Goal: Task Accomplishment & Management: Manage account settings

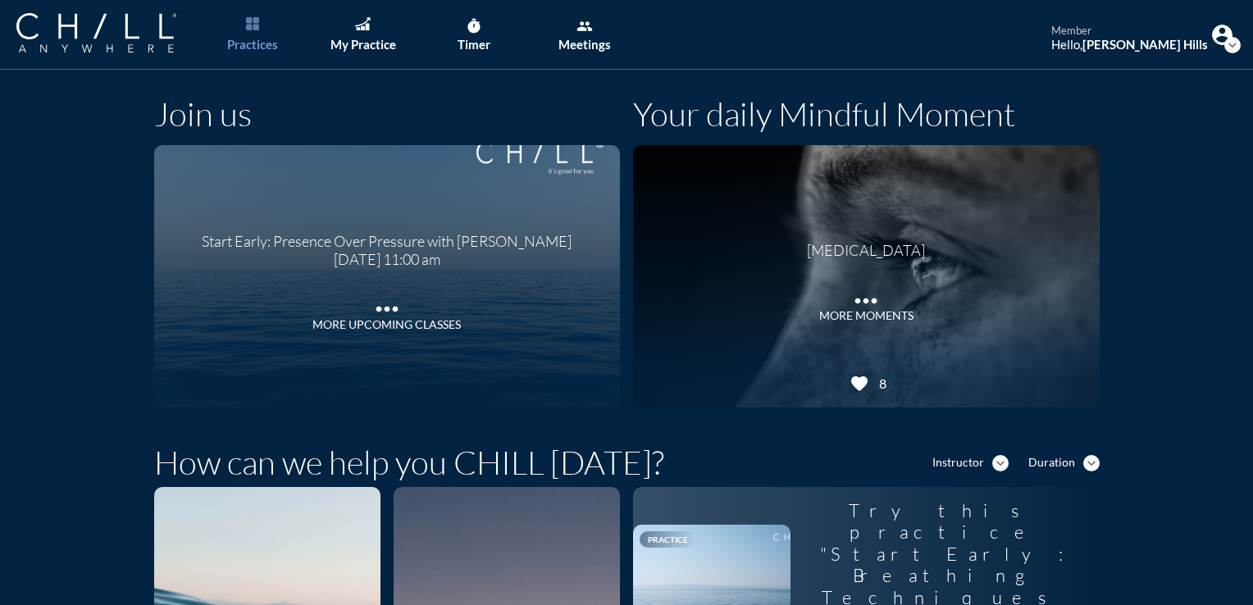
click at [980, 462] on div "Instructor expand_more" at bounding box center [970, 463] width 76 height 17
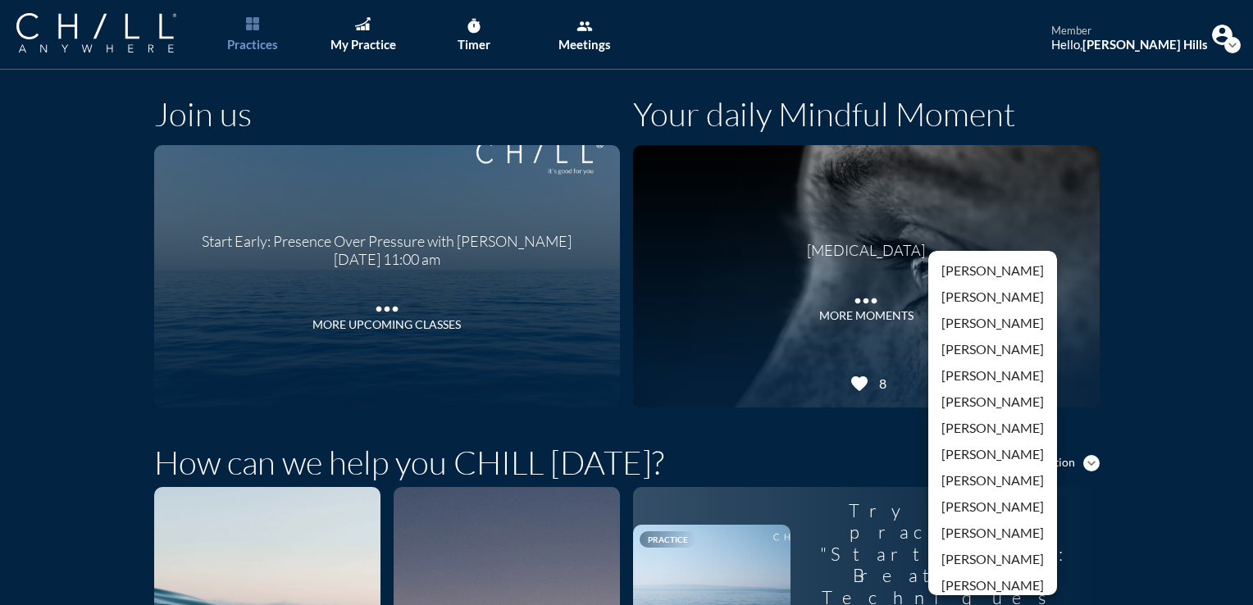
click at [1150, 412] on div "Join us Start Early: Presence Over Pressure with [PERSON_NAME] [DATE] 11:00 am …" at bounding box center [626, 253] width 1253 height 342
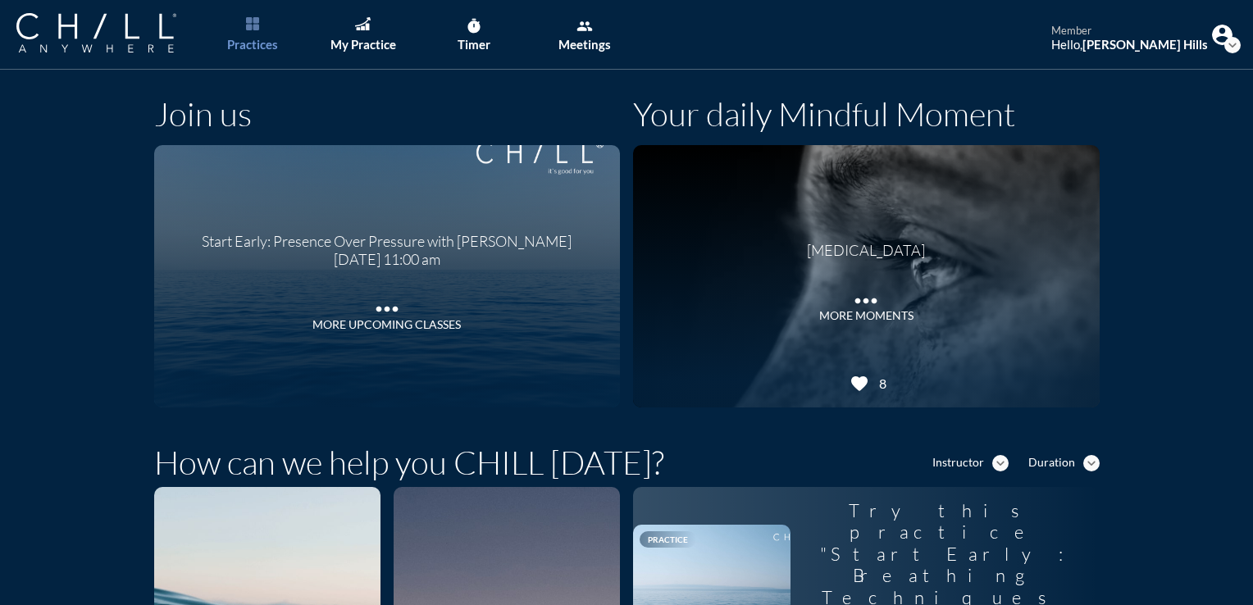
click at [1088, 457] on icon "expand_more" at bounding box center [1091, 463] width 16 height 16
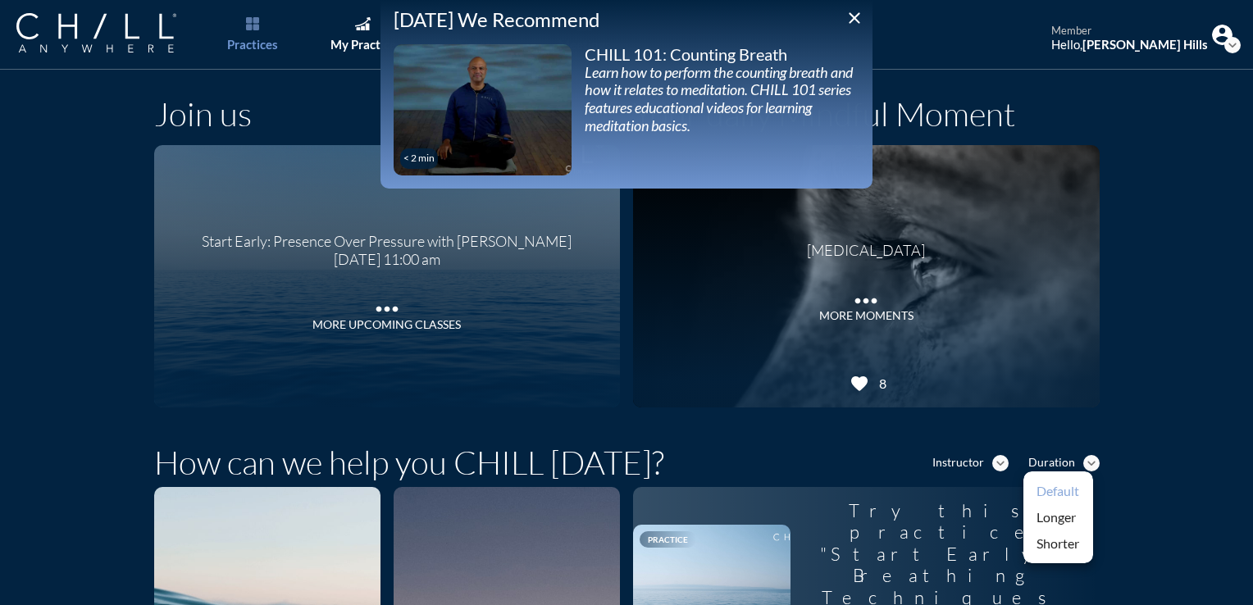
click at [1068, 488] on div "Default" at bounding box center [1058, 491] width 43 height 20
click at [858, 15] on icon "close" at bounding box center [855, 18] width 20 height 20
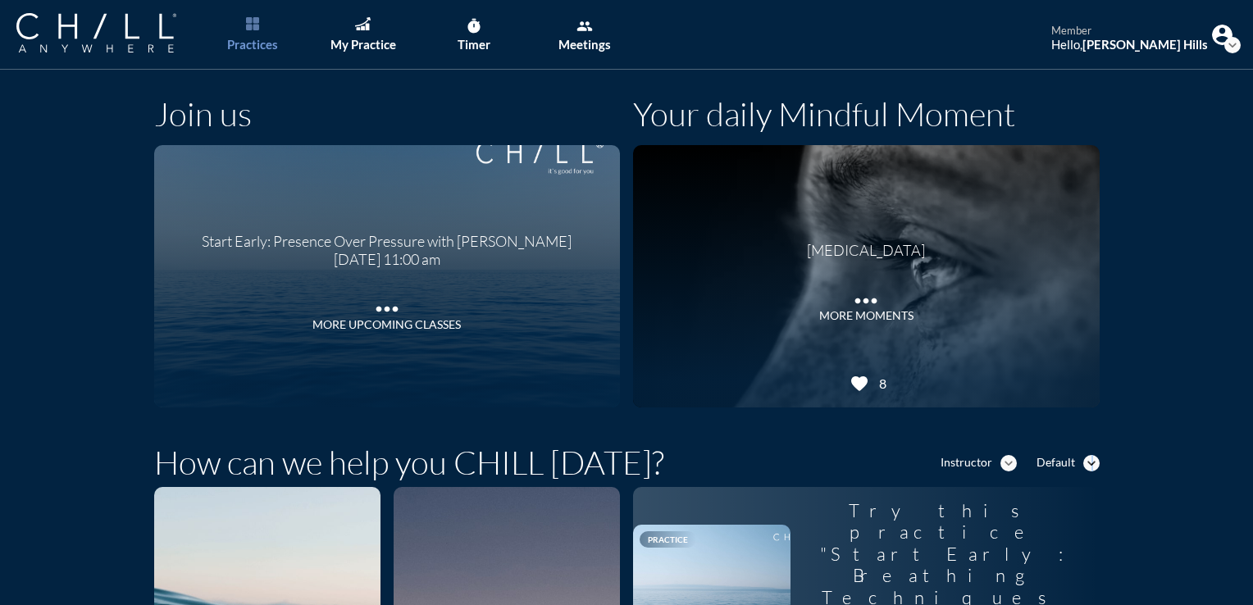
click at [1086, 464] on icon "expand_more" at bounding box center [1091, 463] width 16 height 16
drag, startPoint x: 1086, startPoint y: 464, endPoint x: 1060, endPoint y: 535, distance: 75.7
click at [1060, 535] on div "Shorter" at bounding box center [1065, 544] width 43 height 20
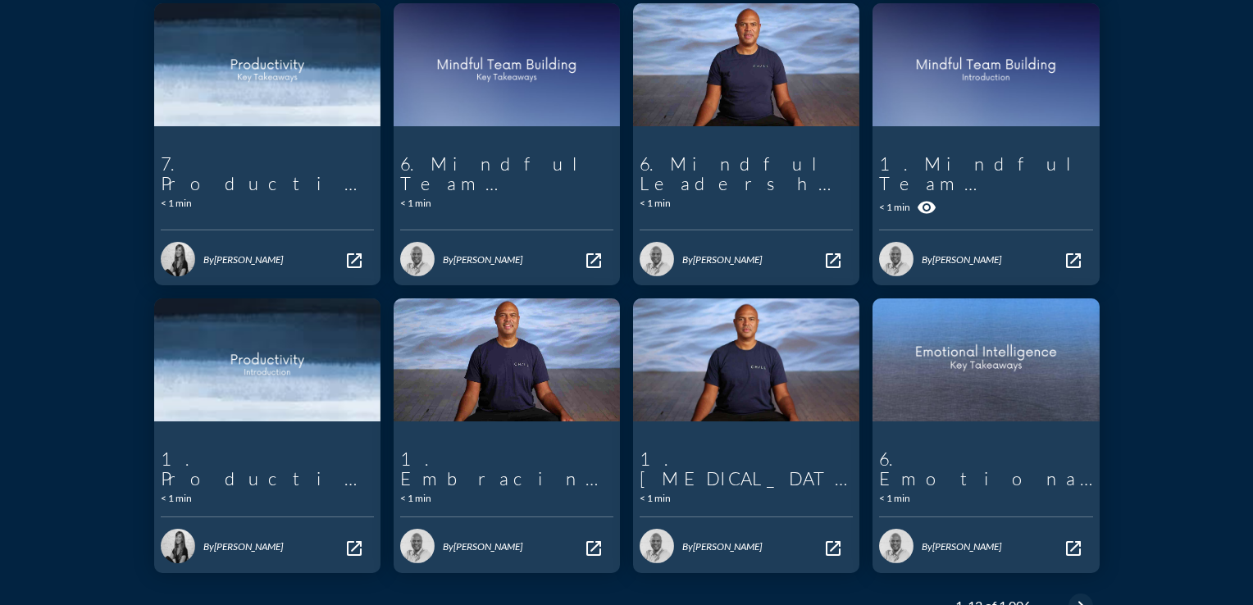
scroll to position [682, 0]
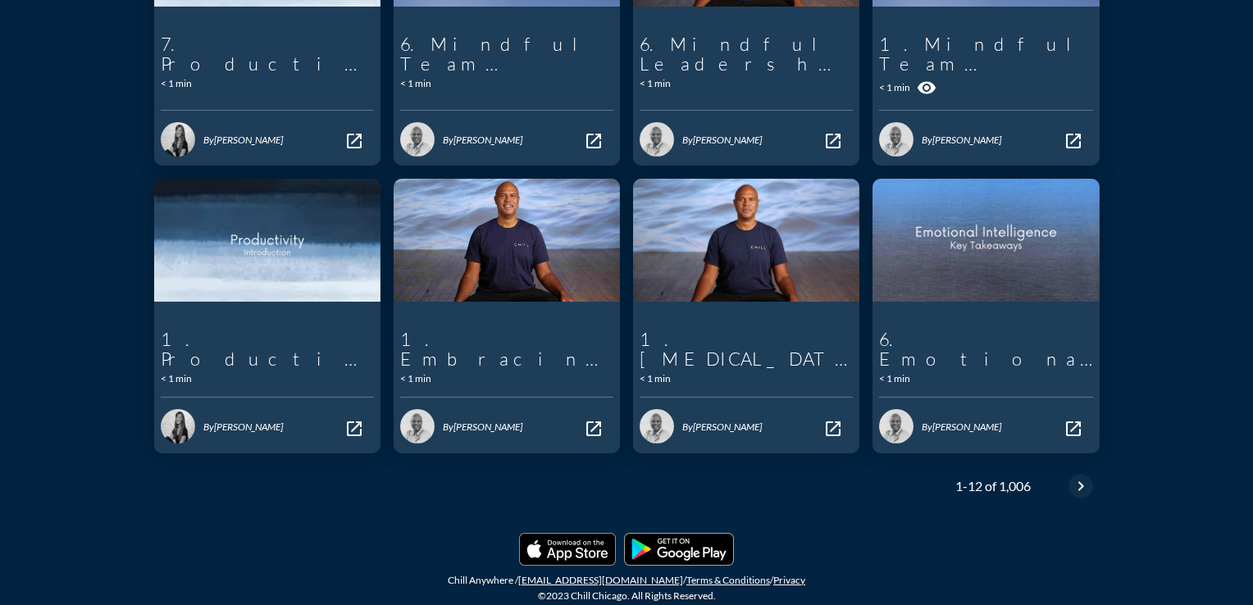
click at [1068, 481] on div "chevron_right" at bounding box center [1080, 486] width 25 height 20
